Goal: Task Accomplishment & Management: Use online tool/utility

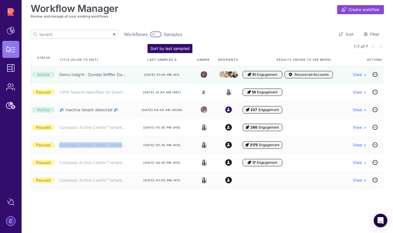
click at [176, 60] on icon at bounding box center [175, 60] width 3 height 0
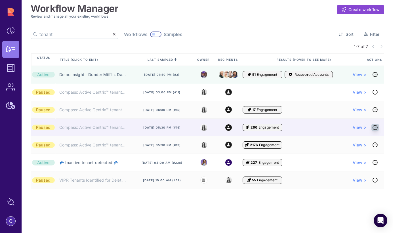
click at [374, 128] on icon at bounding box center [375, 127] width 5 height 0
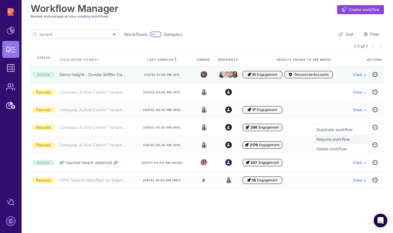
click at [336, 140] on span "Resume workflow" at bounding box center [340, 139] width 49 height 6
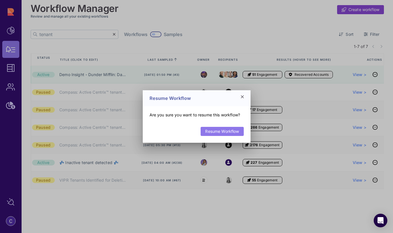
click at [229, 133] on link "Resume Workflow" at bounding box center [222, 131] width 43 height 9
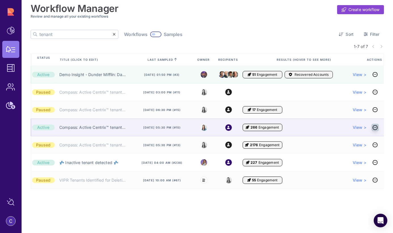
click at [374, 127] on icon at bounding box center [375, 127] width 5 height 0
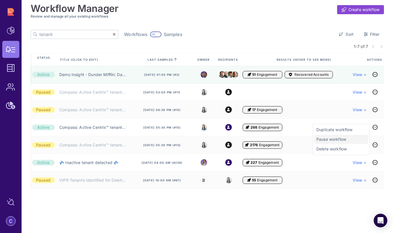
click at [333, 138] on span "Pause workflow" at bounding box center [340, 139] width 49 height 6
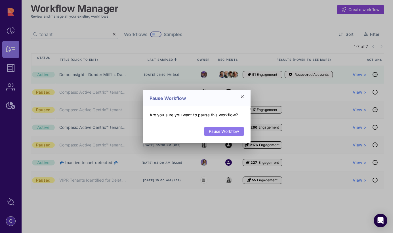
click at [232, 134] on link "Pause Workflow" at bounding box center [223, 131] width 39 height 9
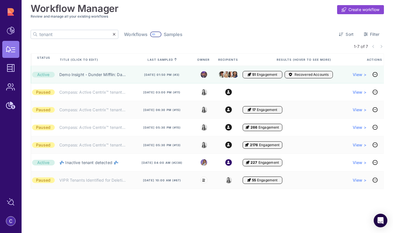
click at [150, 36] on div at bounding box center [155, 34] width 11 height 6
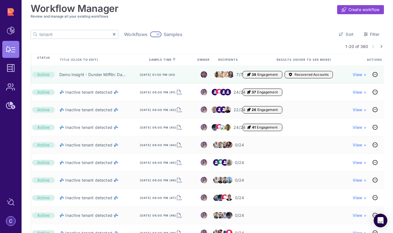
click at [69, 37] on input "tenant" at bounding box center [75, 34] width 73 height 9
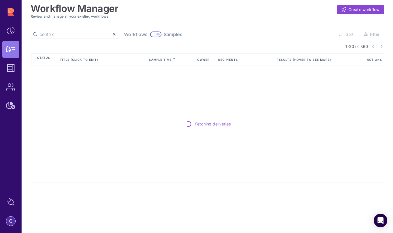
type input "centrix"
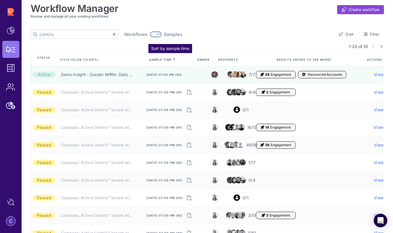
click at [173, 60] on icon at bounding box center [174, 60] width 3 height 0
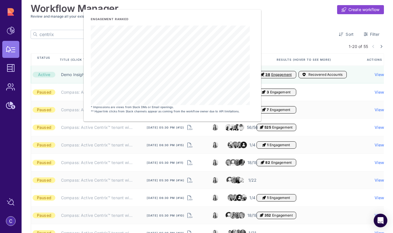
click at [281, 25] on div "Workflow Manager Create workflow Review and manage all your existing workflows …" at bounding box center [207, 220] width 353 height 441
